Goal: Register for event/course

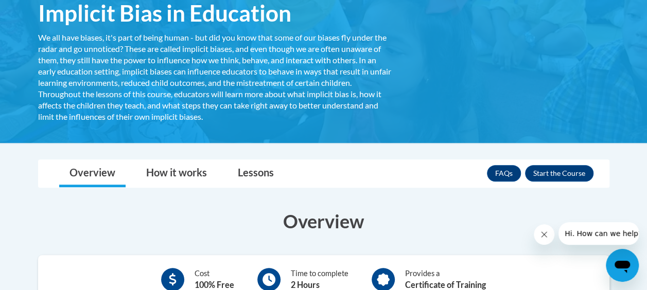
scroll to position [199, 0]
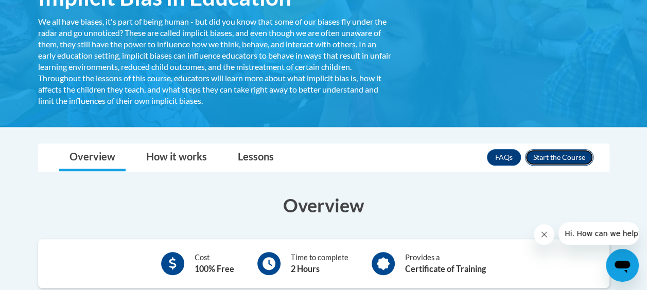
click at [565, 159] on button "Enroll" at bounding box center [559, 157] width 68 height 16
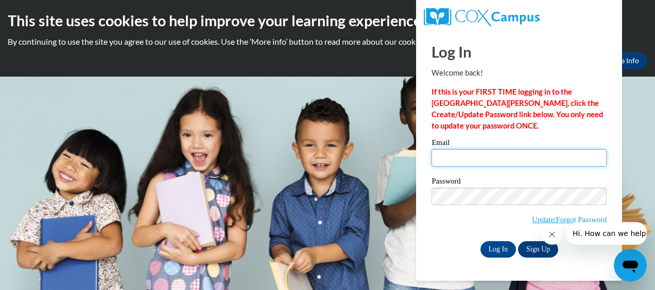
click at [470, 162] on input "Email" at bounding box center [519, 158] width 175 height 18
type input "joys@ymcaatlanta.org"
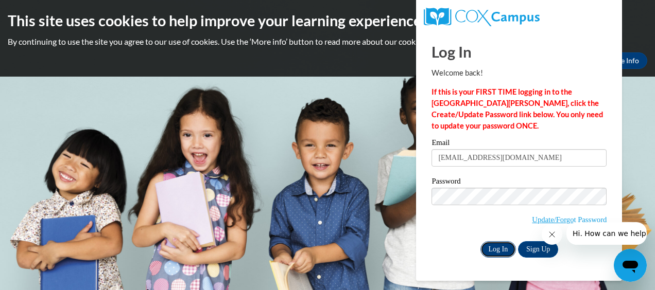
click at [493, 252] on input "Log In" at bounding box center [498, 249] width 36 height 16
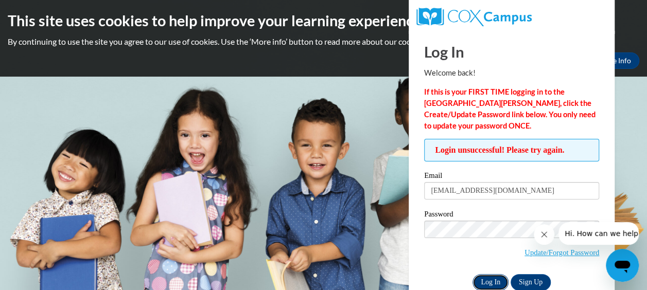
click at [502, 284] on input "Log In" at bounding box center [491, 282] width 36 height 16
click at [532, 283] on link "Sign Up" at bounding box center [531, 282] width 40 height 16
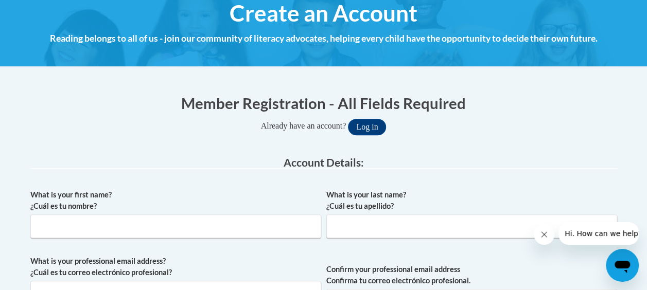
scroll to position [154, 0]
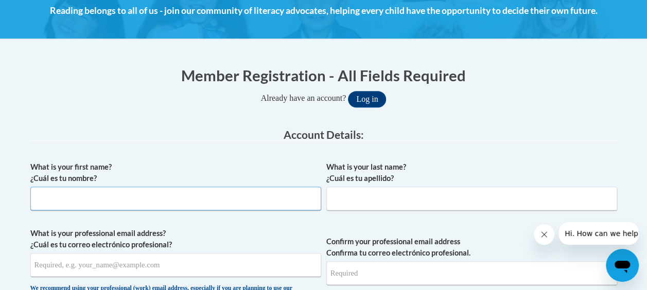
click at [67, 201] on input "What is your first name? ¿Cuál es tu nombre?" at bounding box center [175, 199] width 291 height 24
type input "Joy"
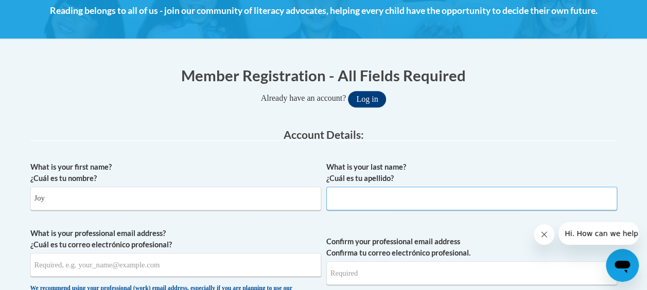
click at [390, 197] on input "What is your last name? ¿Cuál es tu apellido?" at bounding box center [471, 199] width 291 height 24
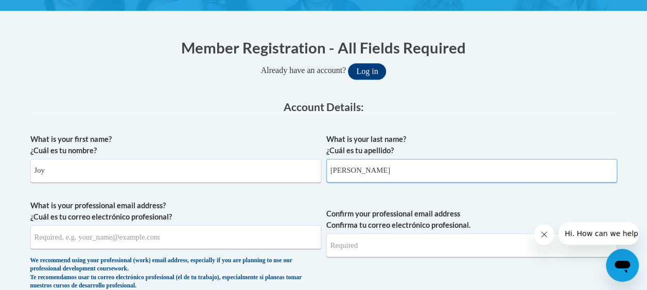
scroll to position [206, 0]
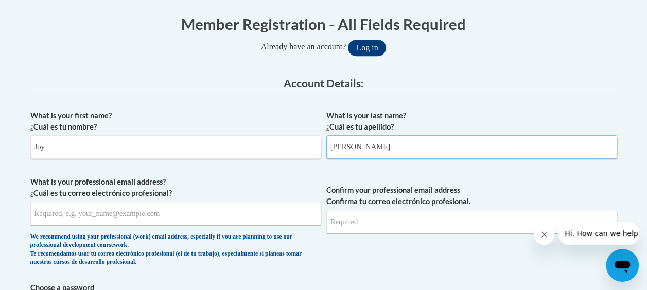
type input "Stanley"
click at [143, 213] on input "What is your professional email address? ¿Cuál es tu correo electrónico profesi…" at bounding box center [175, 214] width 291 height 24
type input "joys@ymcaatlanta.org"
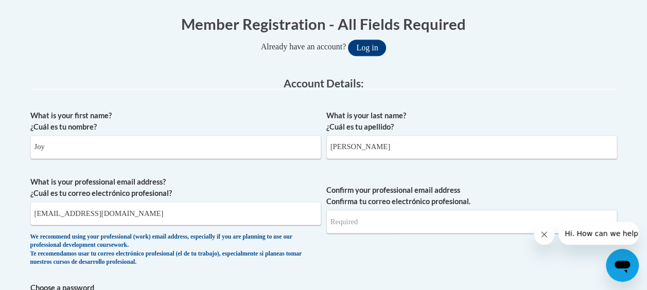
type input "joys@ymcaatlanta.org"
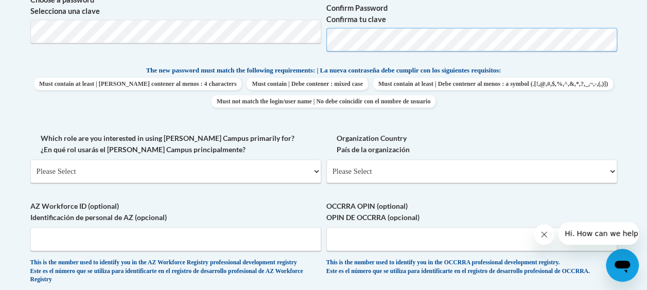
scroll to position [515, 0]
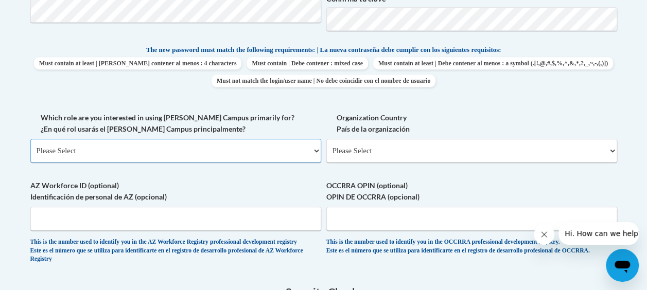
click at [313, 150] on select "Please Select College/University | Colegio/Universidad Community/Nonprofit Part…" at bounding box center [175, 151] width 291 height 24
select select "fbf2d438-af2f-41f8-98f1-81c410e29de3"
click at [30, 139] on select "Please Select College/University | Colegio/Universidad Community/Nonprofit Part…" at bounding box center [175, 151] width 291 height 24
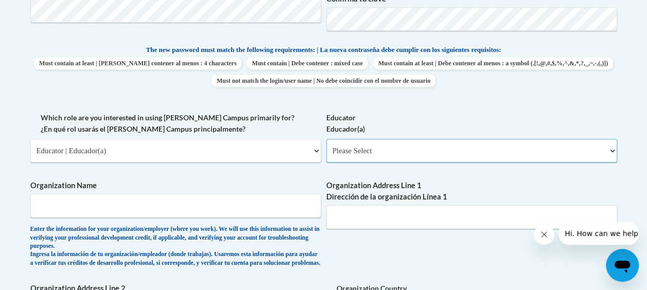
click at [535, 150] on select "Please Select Early Learning/Daycare Teacher/Family Home Care Provider | Maestr…" at bounding box center [471, 151] width 291 height 24
click at [611, 149] on select "Please Select Early Learning/Daycare Teacher/Family Home Care Provider | Maestr…" at bounding box center [471, 151] width 291 height 24
select select "d5fdb05a-b36c-4d60-97fa-9afceda7e903"
click at [326, 139] on select "Please Select Early Learning/Daycare Teacher/Family Home Care Provider | Maestr…" at bounding box center [471, 151] width 291 height 24
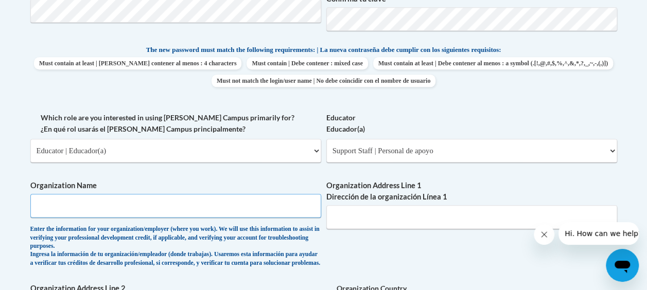
click at [121, 212] on input "Organization Name" at bounding box center [175, 206] width 291 height 24
type input "YMCA"
click at [381, 225] on input "Organization Address Line 1 Dirección de la organización Línea 1" at bounding box center [471, 217] width 291 height 24
click at [576, 199] on label "Organization Address Line 1 Dirección de la organización Línea 1" at bounding box center [471, 191] width 291 height 23
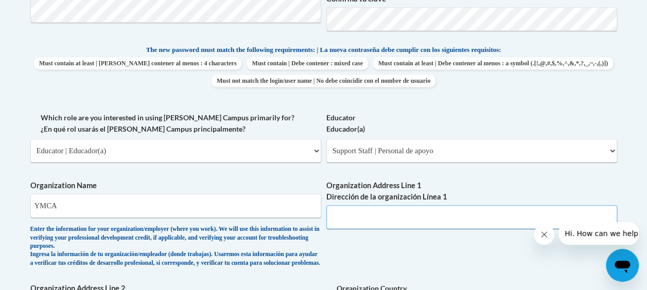
click at [576, 205] on input "Organization Address Line 1 Dirección de la organización Línea 1" at bounding box center [471, 217] width 291 height 24
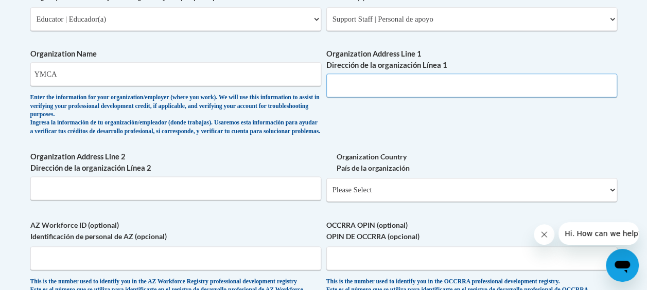
scroll to position [669, 0]
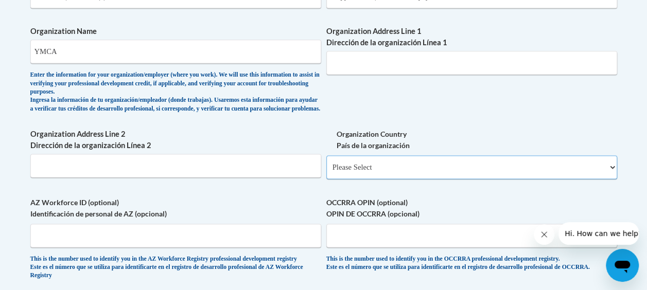
click at [571, 176] on select "Please Select United States | Estados Unidos Outside of the United States | Fue…" at bounding box center [471, 168] width 291 height 24
select select "ad49bcad-a171-4b2e-b99c-48b446064914"
click at [326, 164] on select "Please Select United States | Estados Unidos Outside of the United States | Fue…" at bounding box center [471, 168] width 291 height 24
select select
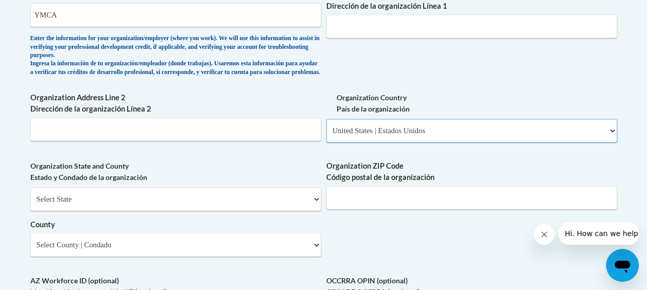
scroll to position [721, 0]
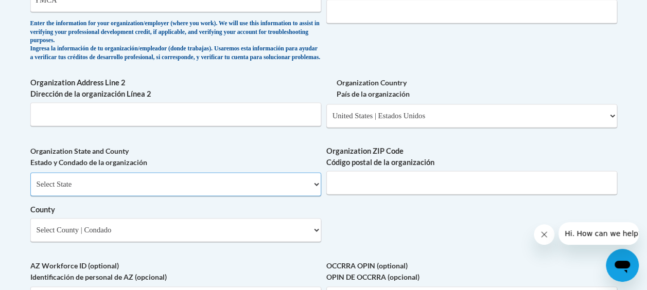
click at [245, 196] on select "Select State Alabama Alaska Arizona Arkansas California Colorado Connecticut De…" at bounding box center [175, 184] width 291 height 24
select select "Georgia"
click at [30, 180] on select "Select State Alabama Alaska Arizona Arkansas California Colorado Connecticut De…" at bounding box center [175, 184] width 291 height 24
click at [430, 193] on input "Organization ZIP Code Código postal de la organización" at bounding box center [471, 183] width 291 height 24
type input "30906"
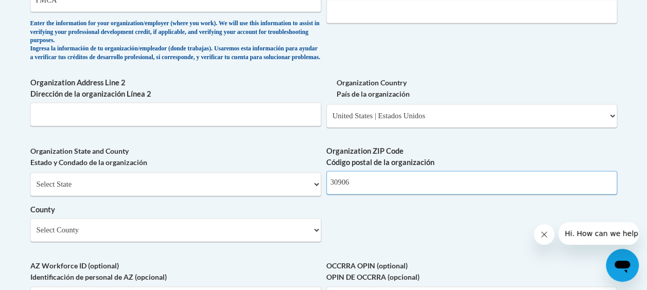
scroll to position [772, 0]
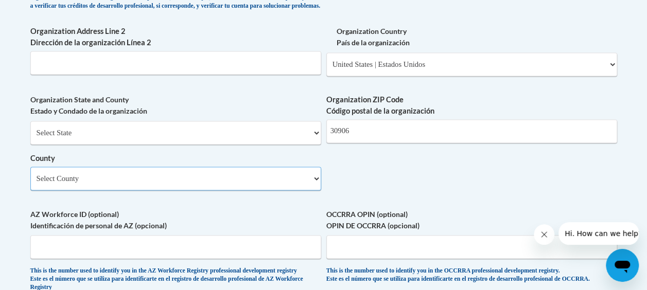
click at [285, 190] on select "Select County Appling Atkinson Bacon Baker Baldwin Banks Barrow Bartow Ben Hill…" at bounding box center [175, 179] width 291 height 24
select select "Richmond"
click at [30, 175] on select "Select County Appling Atkinson Bacon Baker Baldwin Banks Barrow Bartow Ben Hill…" at bounding box center [175, 179] width 291 height 24
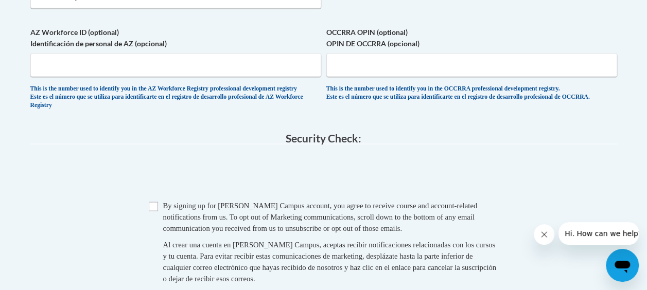
scroll to position [978, 0]
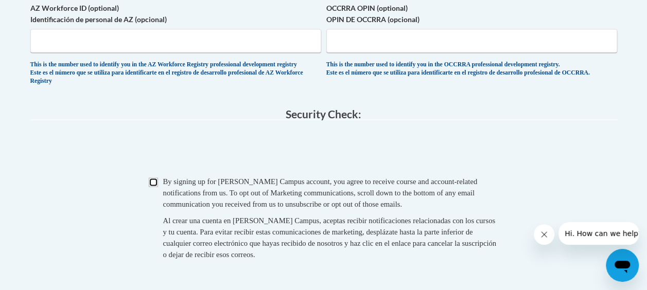
click at [157, 187] on input "Checkbox" at bounding box center [153, 182] width 9 height 9
checkbox input "true"
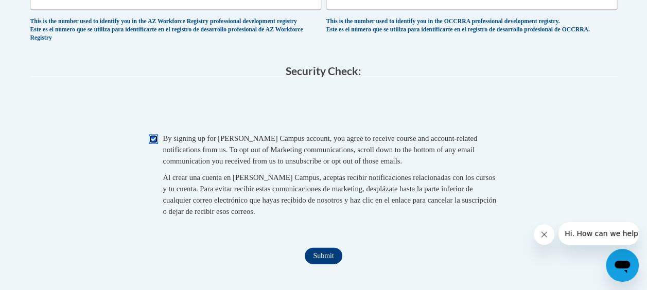
scroll to position [1081, 0]
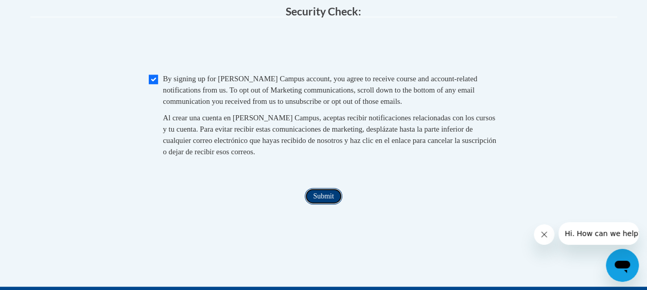
click at [321, 205] on input "Submit" at bounding box center [323, 196] width 37 height 16
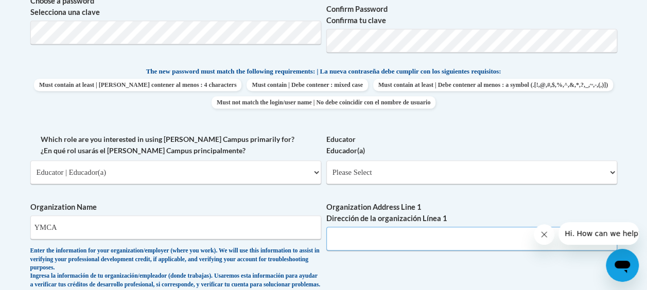
scroll to position [515, 0]
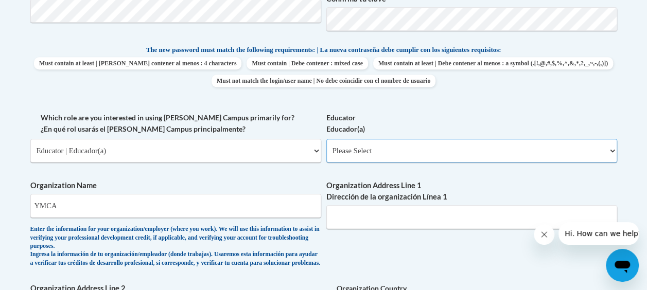
click at [608, 154] on select "Please Select Early Learning/Daycare Teacher/Family Home Care Provider | Maestr…" at bounding box center [471, 151] width 291 height 24
select select "d5fdb05a-b36c-4d60-97fa-9afceda7e903"
click at [326, 139] on select "Please Select Early Learning/Daycare Teacher/Family Home Care Provider | Maestr…" at bounding box center [471, 151] width 291 height 24
select select "null"
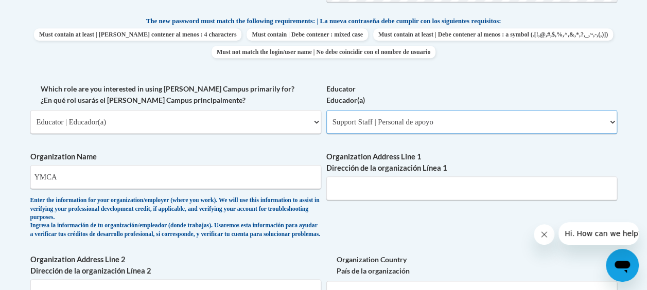
scroll to position [566, 0]
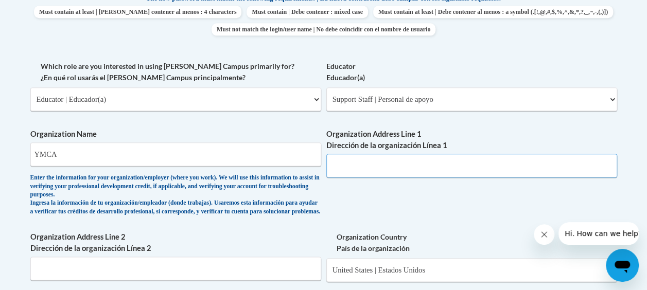
click at [357, 168] on input "Organization Address Line 1 Dirección de la organización Línea 1" at bounding box center [471, 166] width 291 height 24
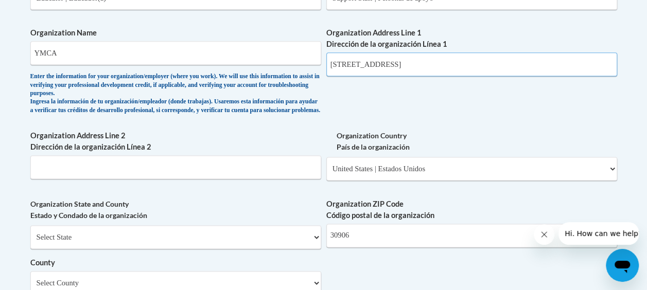
scroll to position [669, 0]
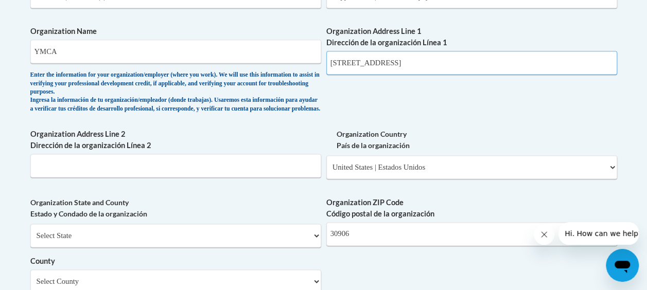
type input "3237 Deans Bridge Rd."
click at [278, 178] on input "Organization Address Line 2 Dirección de la organización Línea 2" at bounding box center [175, 166] width 291 height 24
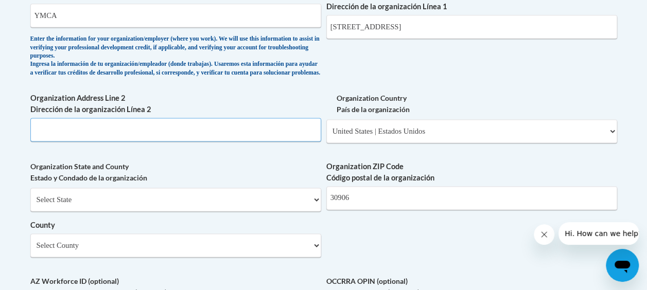
scroll to position [721, 0]
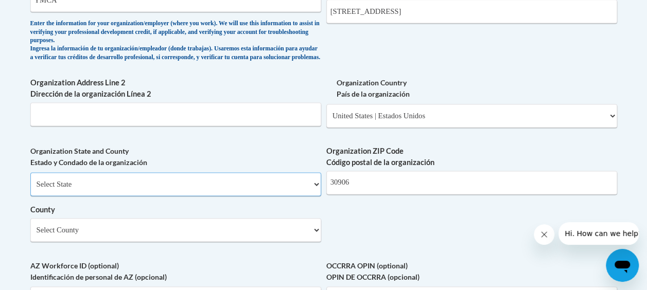
click at [305, 194] on select "Select State Alabama Alaska Arizona Arkansas California Colorado Connecticut De…" at bounding box center [175, 184] width 291 height 24
select select "Georgia"
click at [30, 180] on select "Select State Alabama Alaska Arizona Arkansas California Colorado Connecticut De…" at bounding box center [175, 184] width 291 height 24
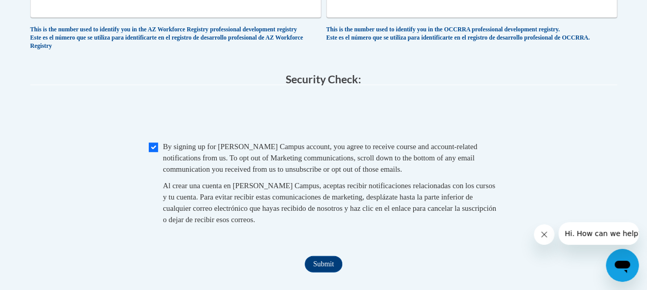
scroll to position [1030, 0]
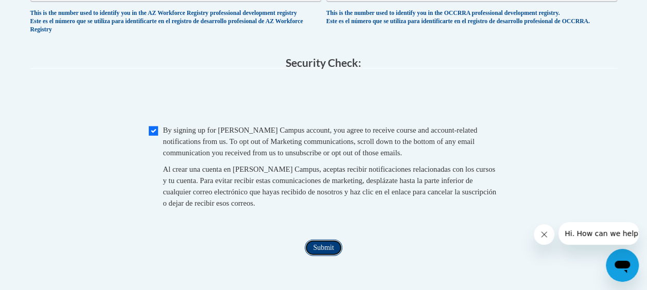
click at [325, 256] on input "Submit" at bounding box center [323, 248] width 37 height 16
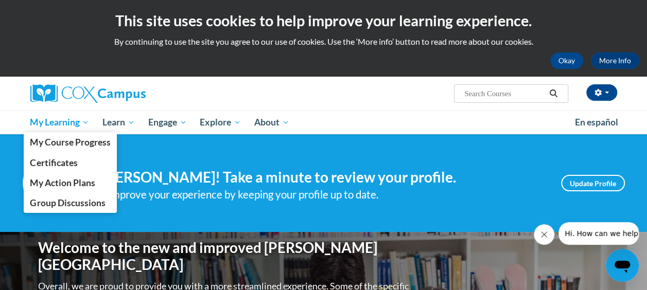
click at [63, 117] on span "My Learning" at bounding box center [59, 122] width 59 height 12
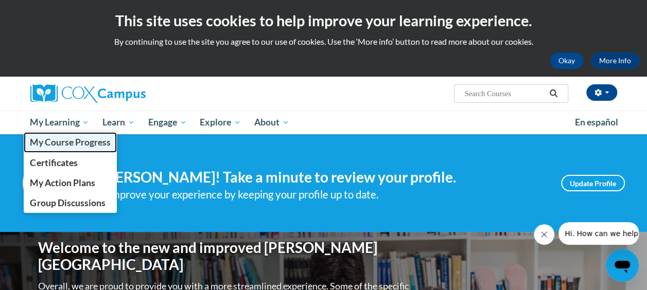
click at [63, 139] on span "My Course Progress" at bounding box center [70, 142] width 80 height 11
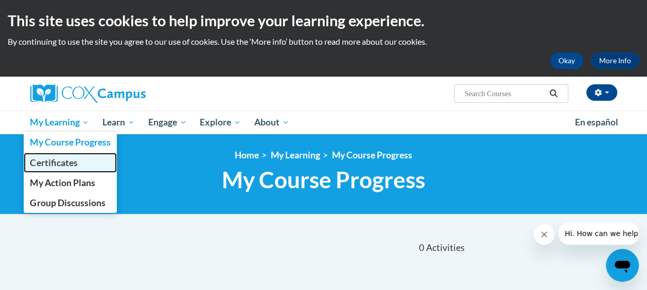
click at [71, 166] on span "Certificates" at bounding box center [53, 163] width 47 height 11
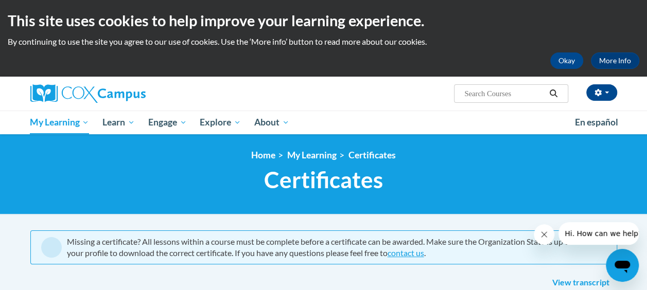
click at [506, 88] on input "Search..." at bounding box center [504, 94] width 82 height 12
type input "implicit bias in education"
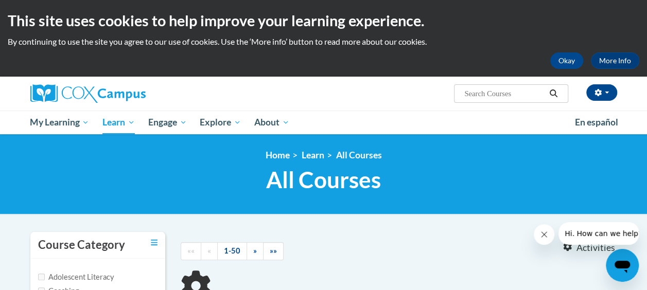
type input "implicit bias in education"
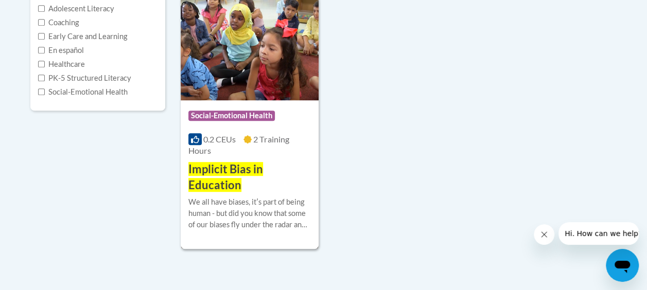
scroll to position [252, 0]
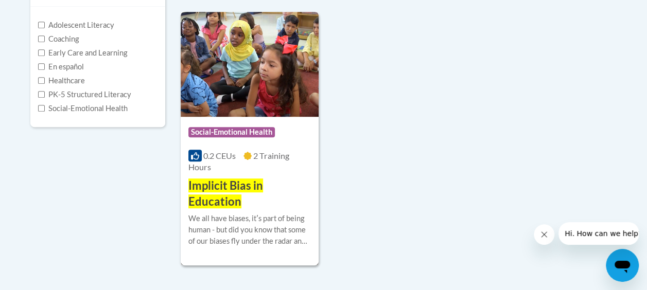
click at [232, 78] on img at bounding box center [250, 64] width 138 height 105
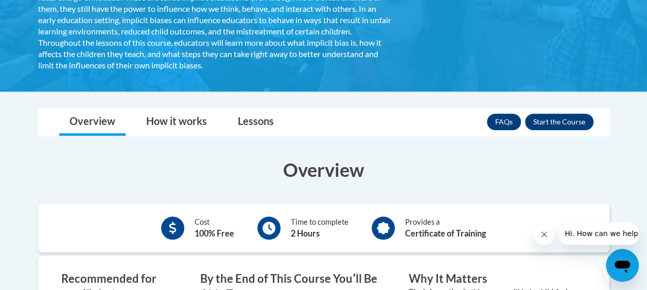
scroll to position [257, 0]
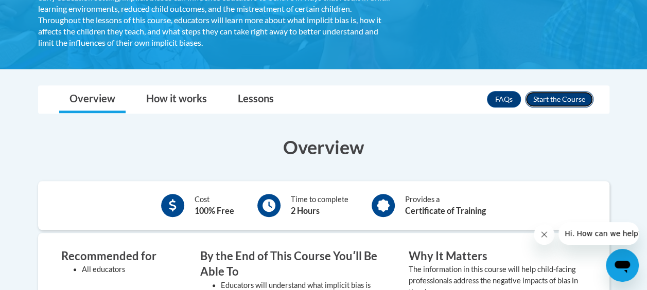
click at [553, 101] on button "Enroll" at bounding box center [559, 99] width 68 height 16
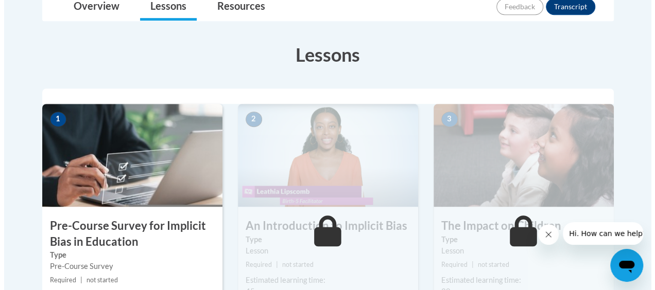
scroll to position [360, 0]
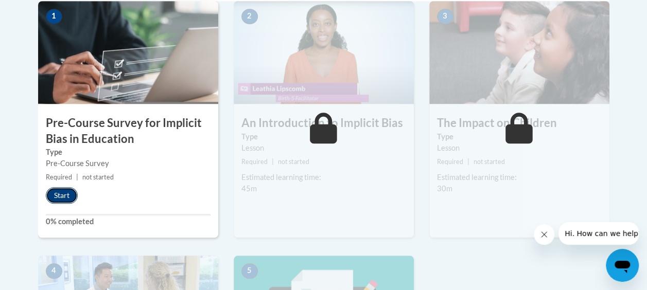
click at [57, 198] on button "Start" at bounding box center [62, 195] width 32 height 16
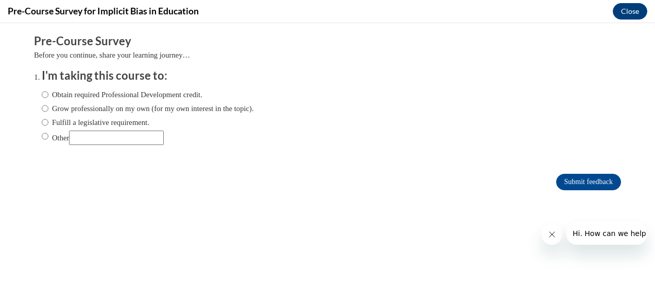
scroll to position [0, 0]
click at [42, 93] on input "Obtain required Professional Development credit." at bounding box center [45, 94] width 7 height 11
radio input "true"
click at [577, 178] on input "Submit feedback" at bounding box center [588, 182] width 65 height 16
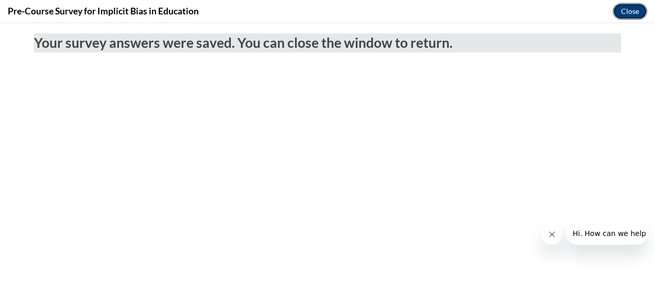
click at [637, 12] on button "Close" at bounding box center [630, 11] width 34 height 16
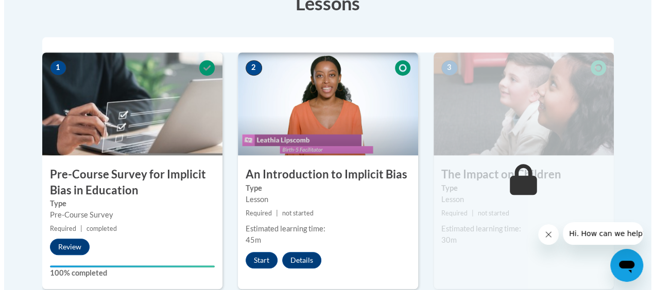
scroll to position [412, 0]
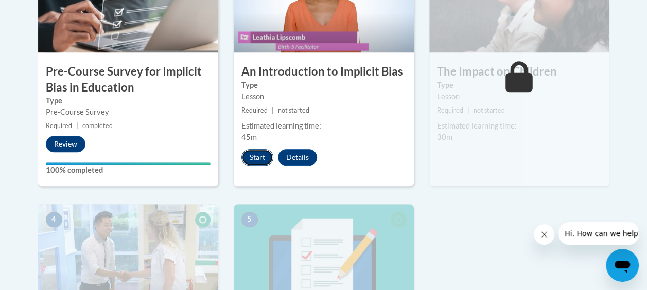
click at [256, 159] on button "Start" at bounding box center [257, 157] width 32 height 16
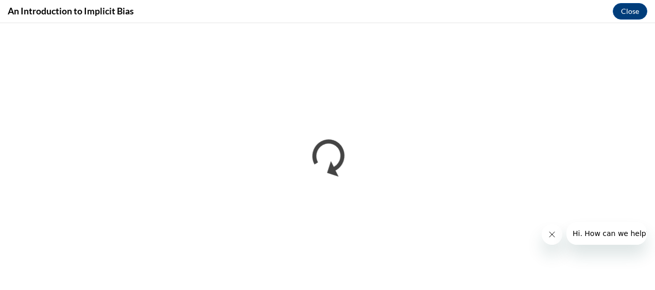
scroll to position [0, 0]
click at [549, 235] on icon "Close message from company" at bounding box center [551, 235] width 8 height 8
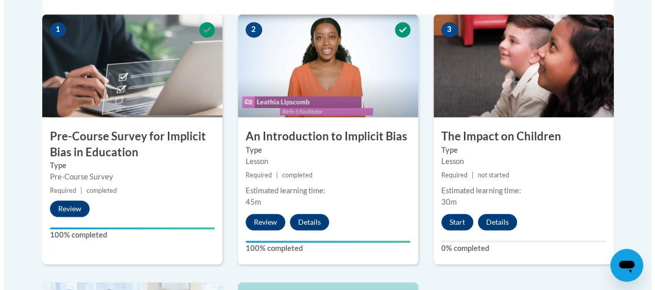
scroll to position [360, 0]
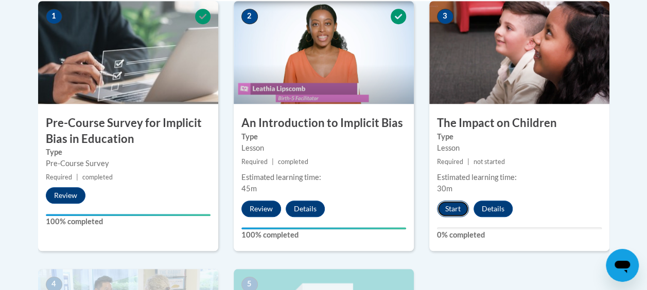
click at [451, 207] on button "Start" at bounding box center [453, 209] width 32 height 16
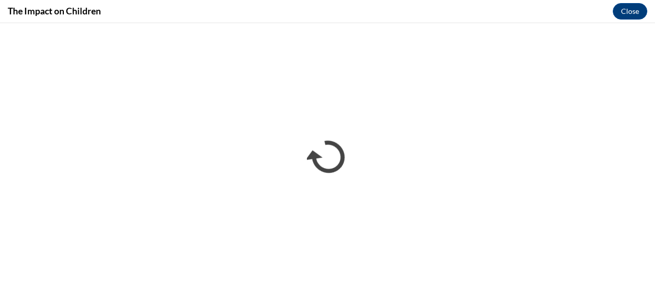
scroll to position [0, 0]
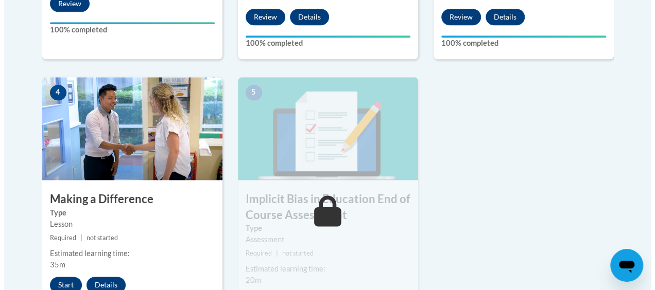
scroll to position [566, 0]
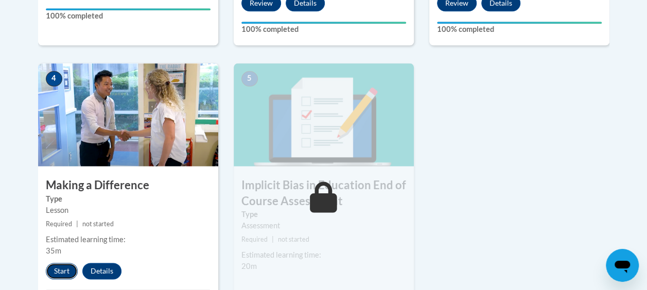
click at [62, 272] on button "Start" at bounding box center [62, 271] width 32 height 16
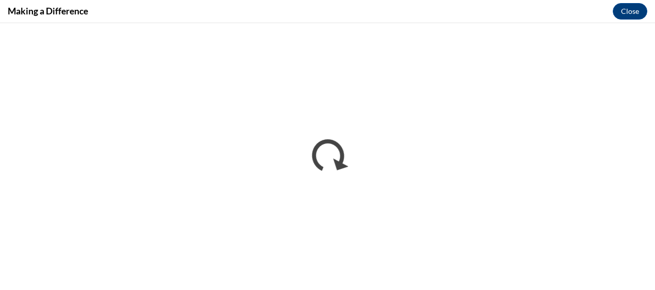
scroll to position [0, 0]
